Goal: Information Seeking & Learning: Learn about a topic

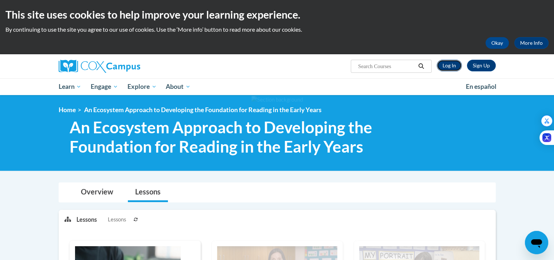
click at [446, 63] on link "Log In" at bounding box center [449, 66] width 25 height 12
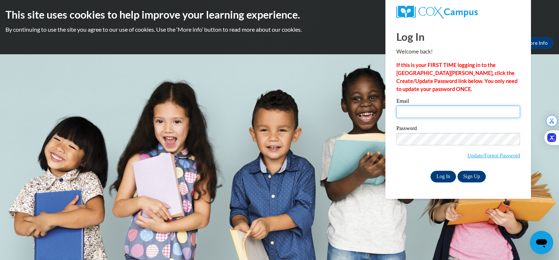
type input "saniyajesani@gmail.com"
click at [445, 179] on input "Log In" at bounding box center [443, 177] width 25 height 12
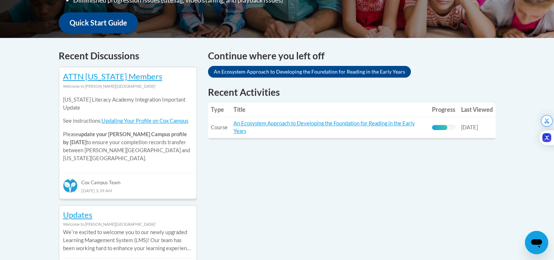
scroll to position [274, 0]
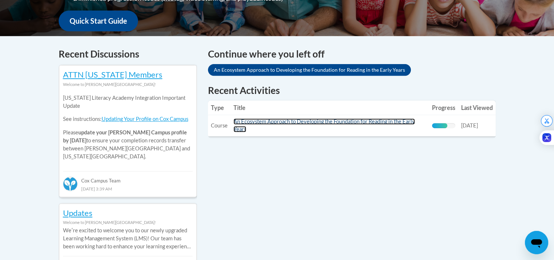
click at [355, 121] on link "An Ecosystem Approach to Developing the Foundation for Reading in the Early Yea…" at bounding box center [323, 125] width 181 height 14
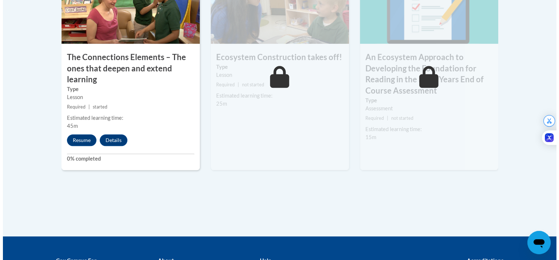
scroll to position [704, 0]
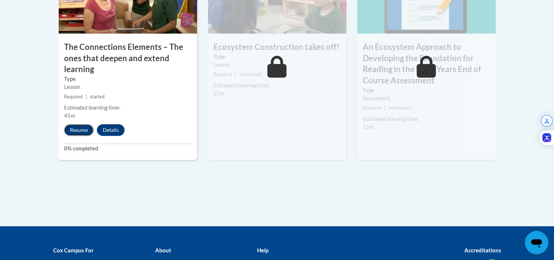
click at [75, 132] on button "Resume" at bounding box center [78, 130] width 29 height 12
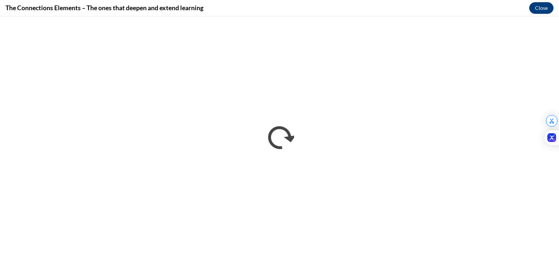
scroll to position [0, 0]
